Goal: Task Accomplishment & Management: Manage account settings

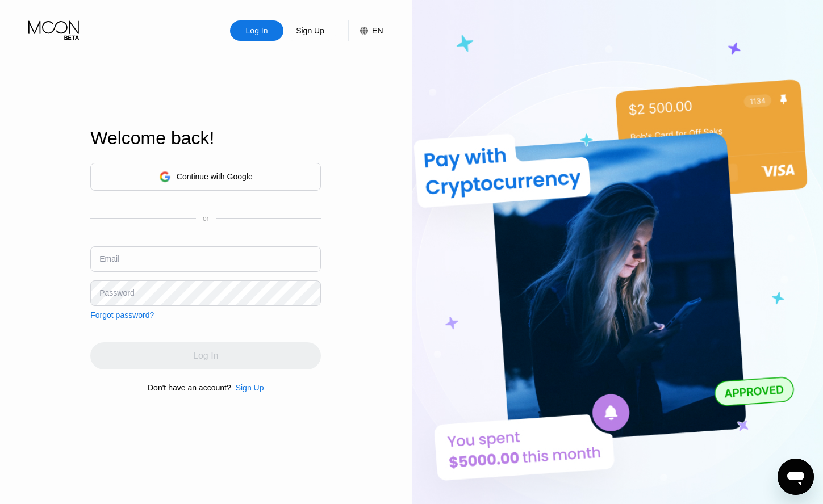
click at [171, 250] on input "text" at bounding box center [205, 259] width 230 height 26
click at [160, 262] on input "text" at bounding box center [205, 259] width 230 height 26
type input "[EMAIL_ADDRESS][DOMAIN_NAME]"
click at [220, 256] on input "[EMAIL_ADDRESS][DOMAIN_NAME]" at bounding box center [205, 259] width 230 height 26
click at [198, 269] on input "[EMAIL_ADDRESS][DOMAIN_NAME]" at bounding box center [205, 259] width 230 height 26
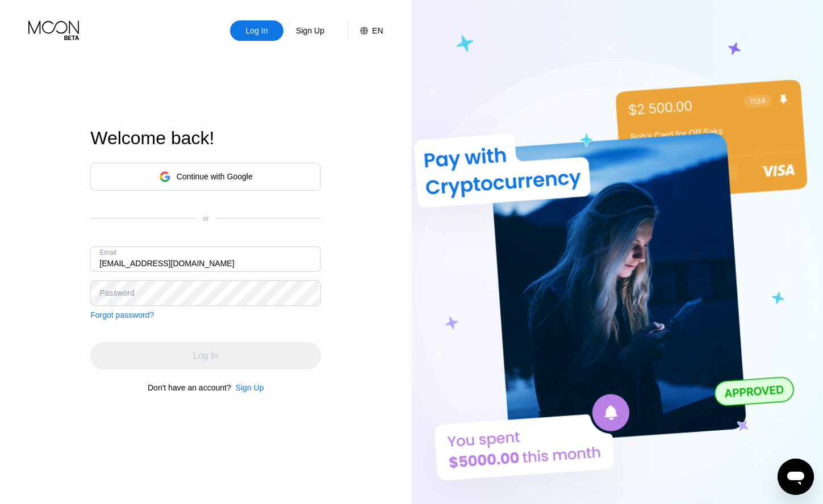
click at [196, 260] on input "[EMAIL_ADDRESS][DOMAIN_NAME]" at bounding box center [205, 259] width 230 height 26
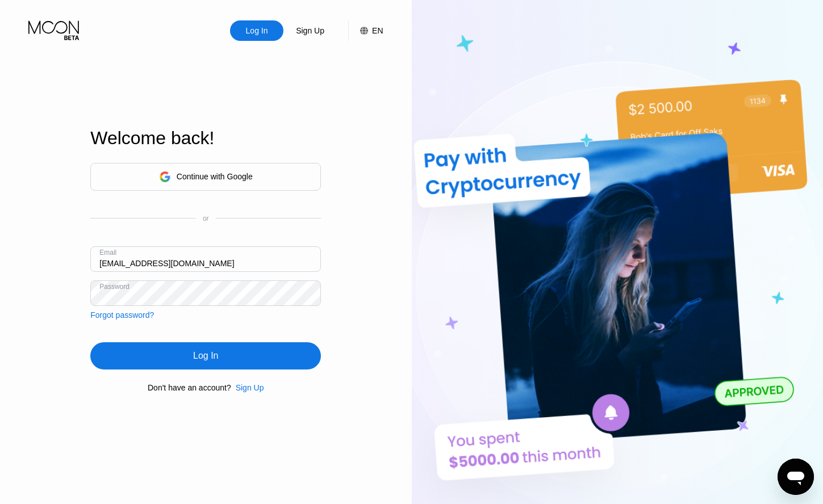
click at [195, 355] on div "Log In" at bounding box center [205, 355] width 25 height 11
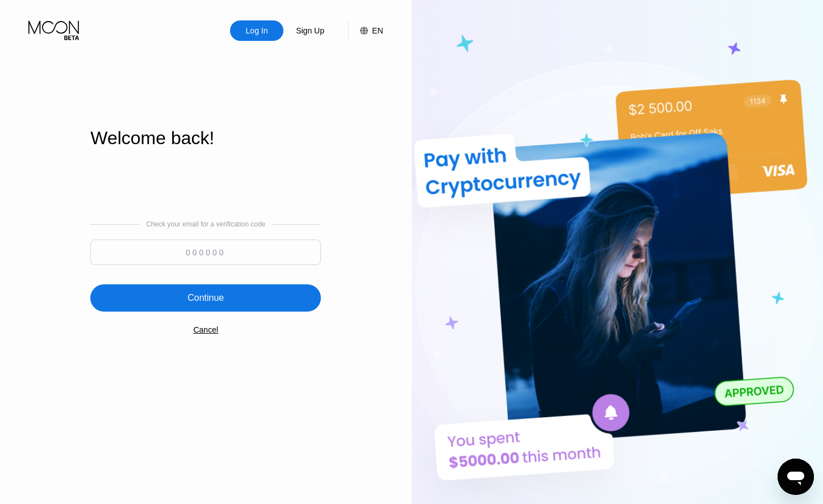
click at [246, 246] on input at bounding box center [205, 253] width 230 height 26
type input "188841"
click at [219, 301] on div "Continue" at bounding box center [205, 297] width 36 height 11
